Goal: Task Accomplishment & Management: Use online tool/utility

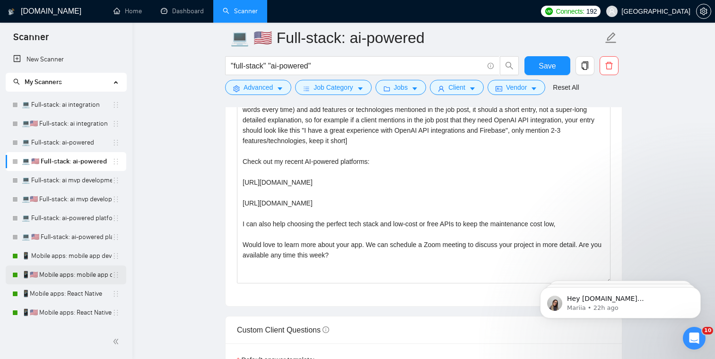
scroll to position [17, 0]
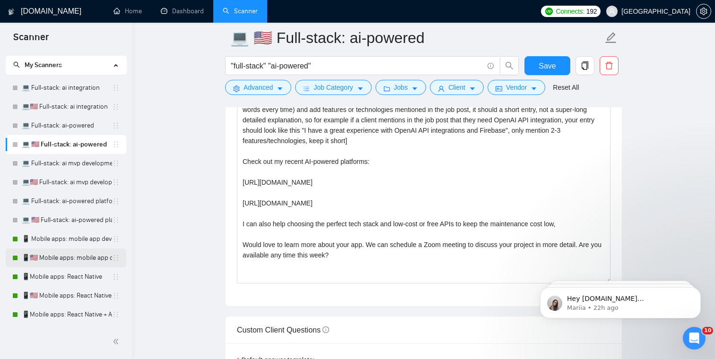
click at [66, 260] on link "📱🇺🇸 Mobile apps: mobile app developer" at bounding box center [67, 258] width 90 height 19
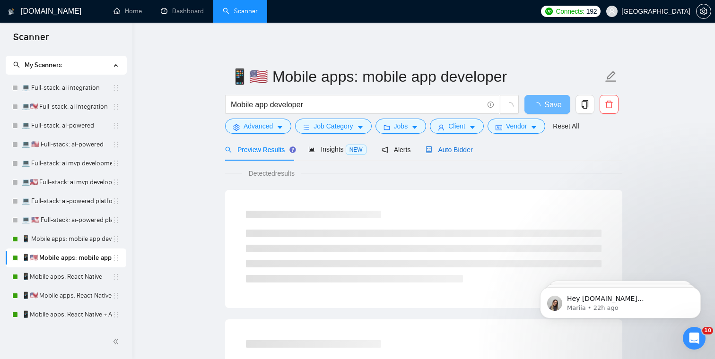
click at [466, 148] on span "Auto Bidder" at bounding box center [448, 150] width 47 height 8
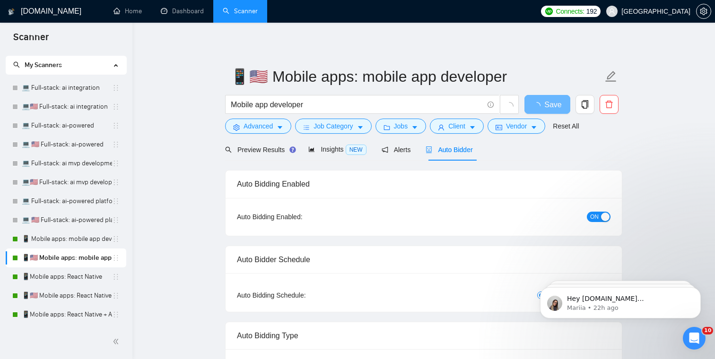
checkbox input "true"
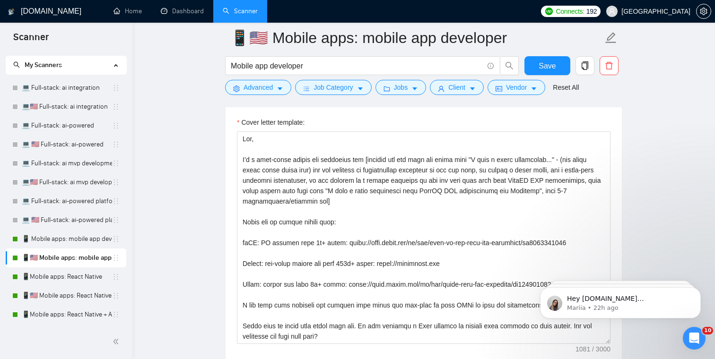
scroll to position [1176, 0]
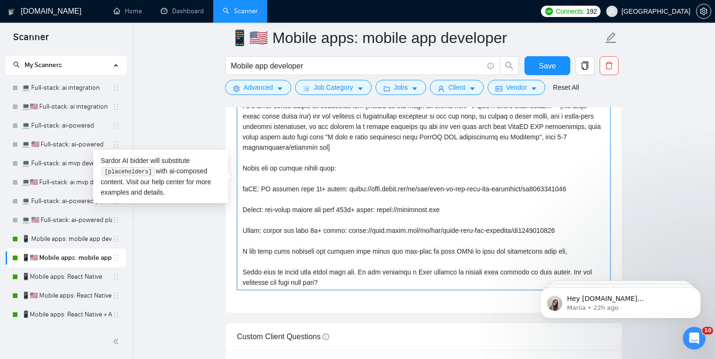
drag, startPoint x: 358, startPoint y: 285, endPoint x: 202, endPoint y: 89, distance: 250.2
click at [202, 89] on main "📱🇺🇸 Mobile apps: mobile app developer Mobile app developer Save Advanced Job Ca…" at bounding box center [423, 263] width 552 height 2802
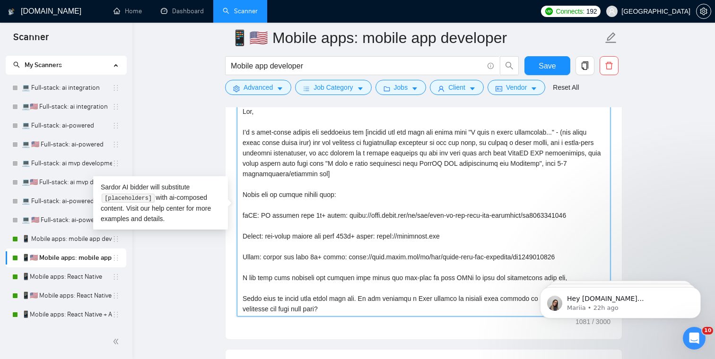
scroll to position [1133, 0]
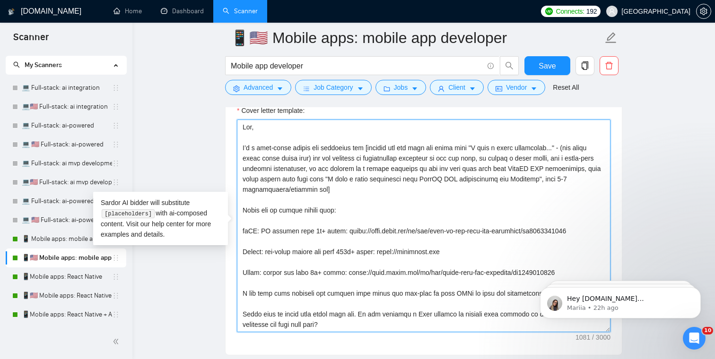
click at [269, 145] on textarea "Cover letter template:" at bounding box center [423, 226] width 373 height 213
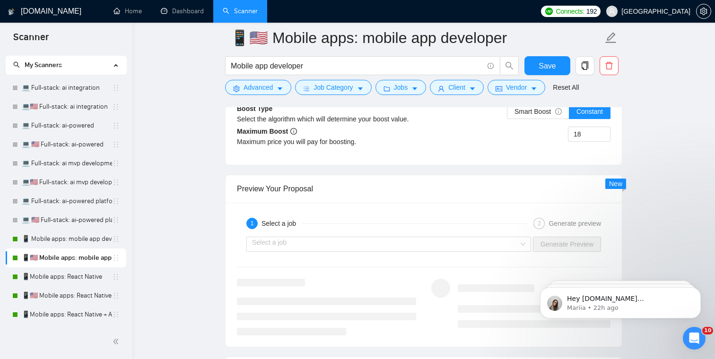
drag, startPoint x: 242, startPoint y: 147, endPoint x: 412, endPoint y: 360, distance: 272.5
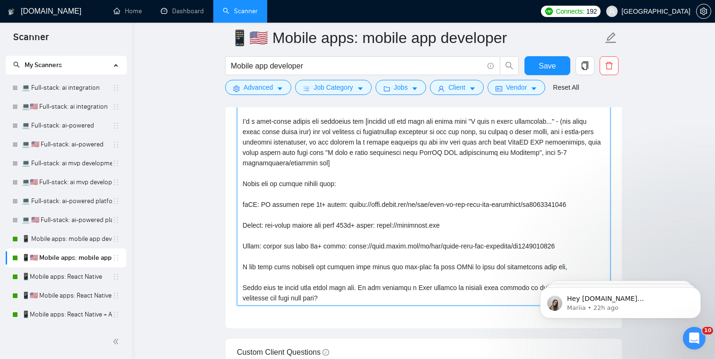
scroll to position [1151, 0]
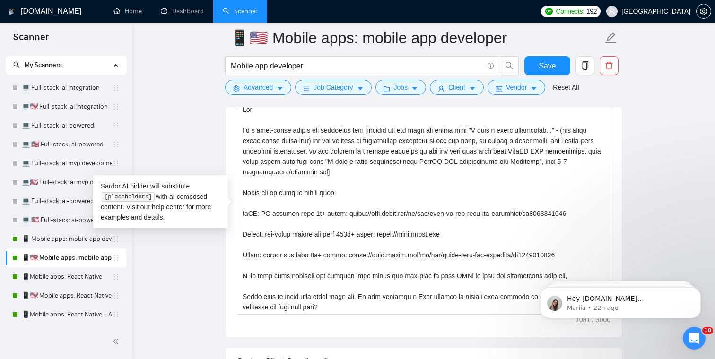
click at [173, 113] on main "📱🇺🇸 Mobile apps: mobile app developer Mobile app developer Save Advanced Job Ca…" at bounding box center [423, 288] width 552 height 2802
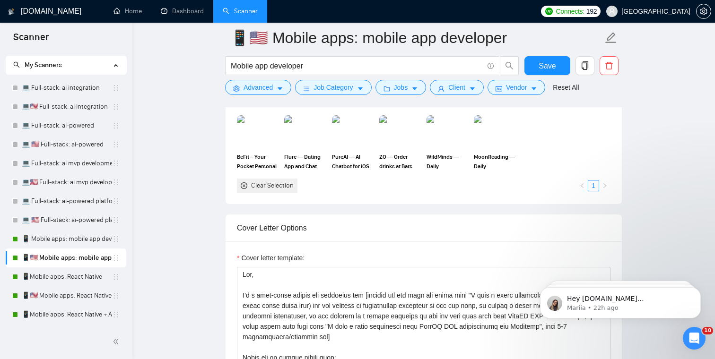
scroll to position [976, 0]
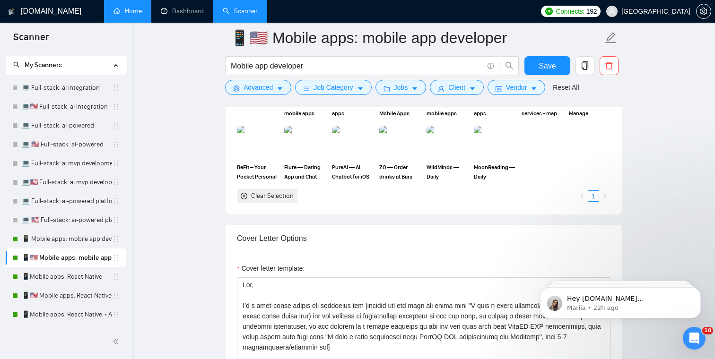
click at [128, 14] on link "Home" at bounding box center [127, 11] width 28 height 8
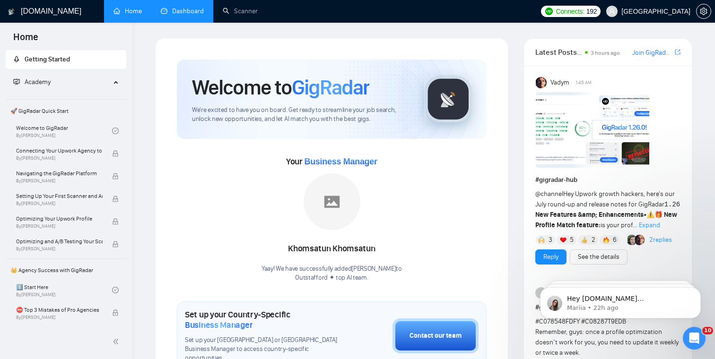
click at [187, 15] on link "Dashboard" at bounding box center [182, 11] width 43 height 8
